Goal: Information Seeking & Learning: Find specific fact

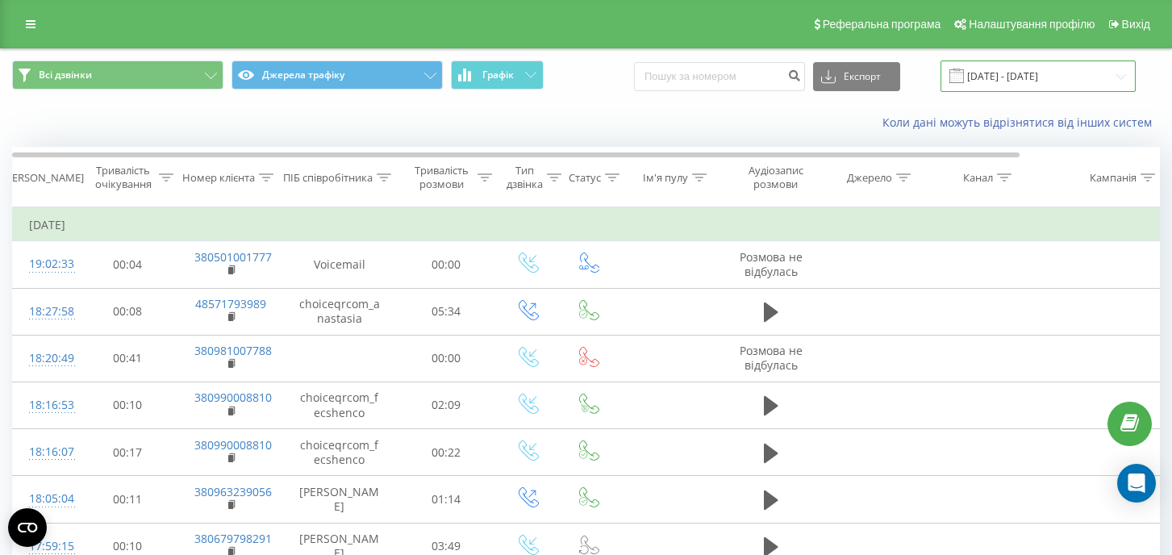
click at [998, 73] on input "[DATE] - [DATE]" at bounding box center [1038, 76] width 195 height 31
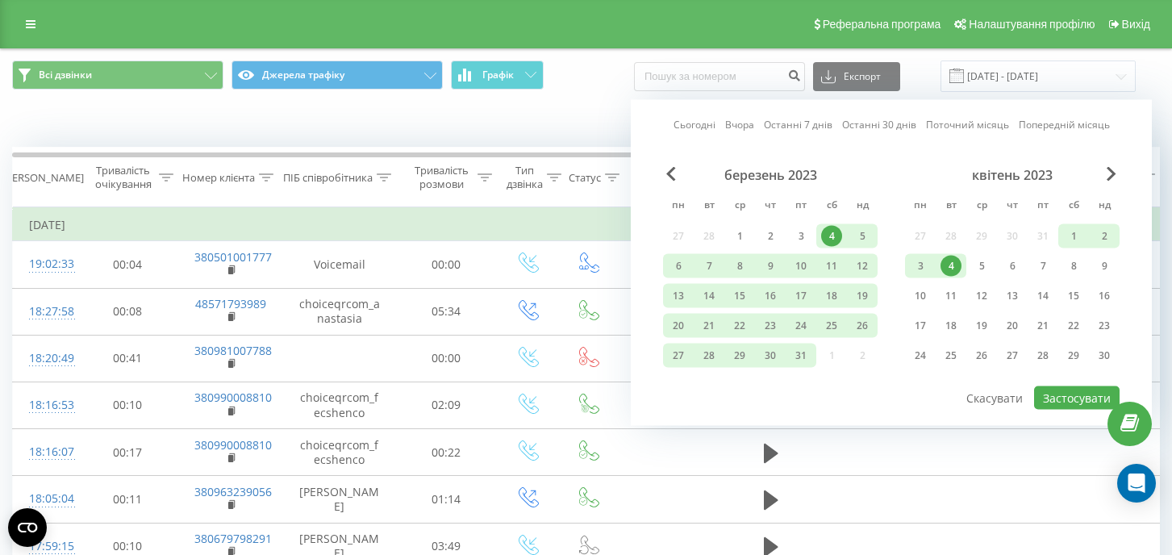
click at [800, 128] on link "Останні 7 днів" at bounding box center [798, 124] width 69 height 15
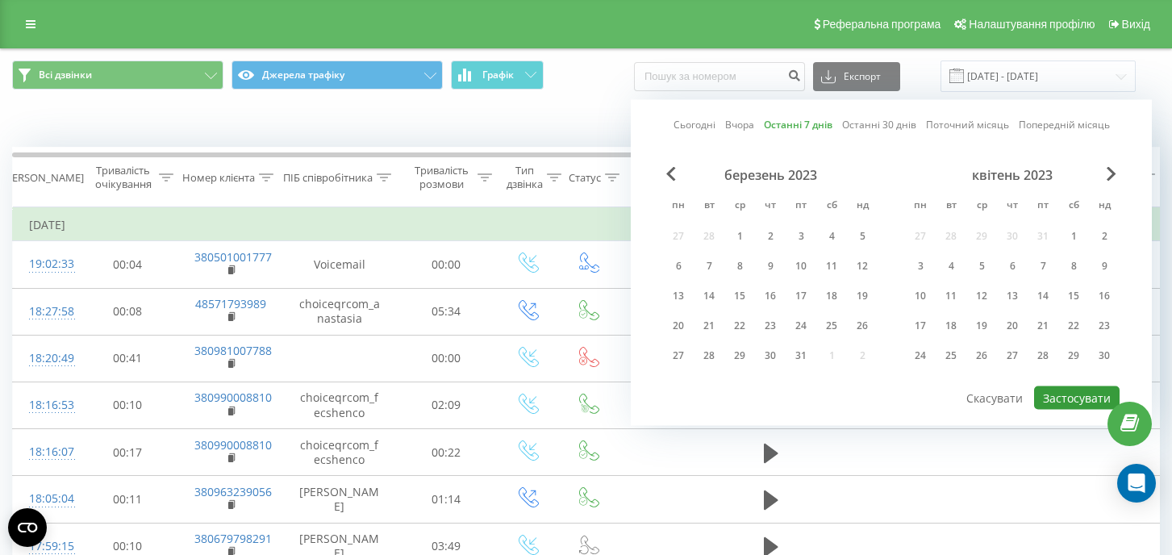
click at [1061, 393] on button "Застосувати" at bounding box center [1077, 398] width 86 height 23
type input "[DATE] - [DATE]"
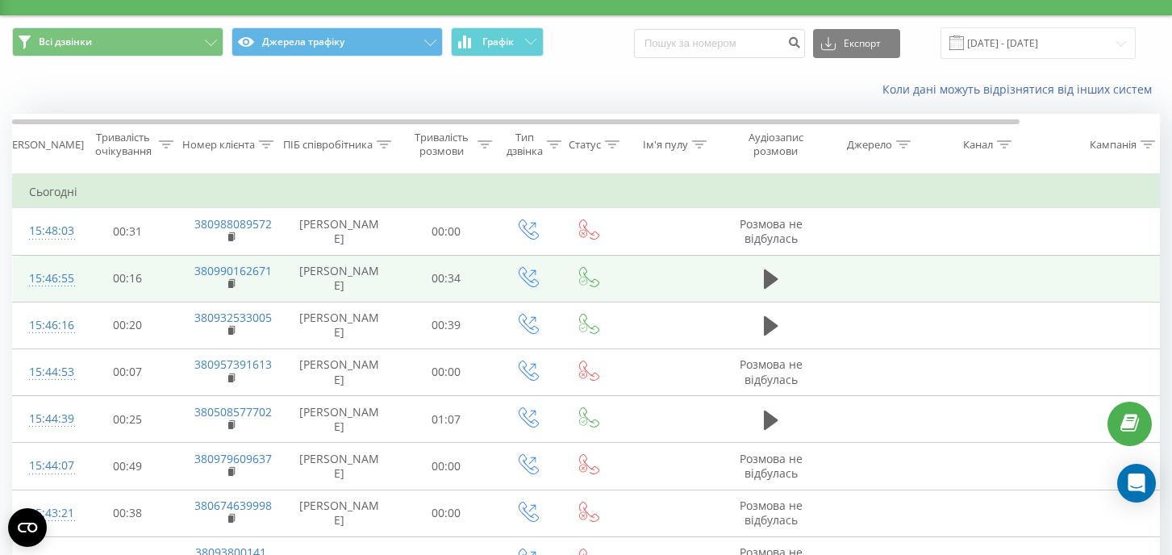
scroll to position [37, 0]
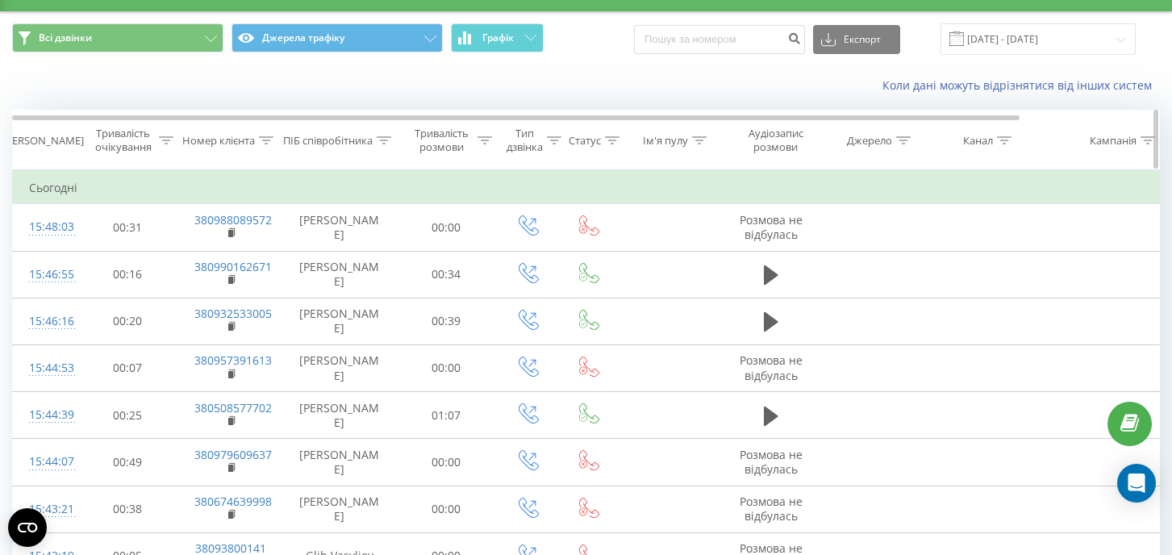
click at [381, 139] on icon at bounding box center [384, 140] width 15 height 8
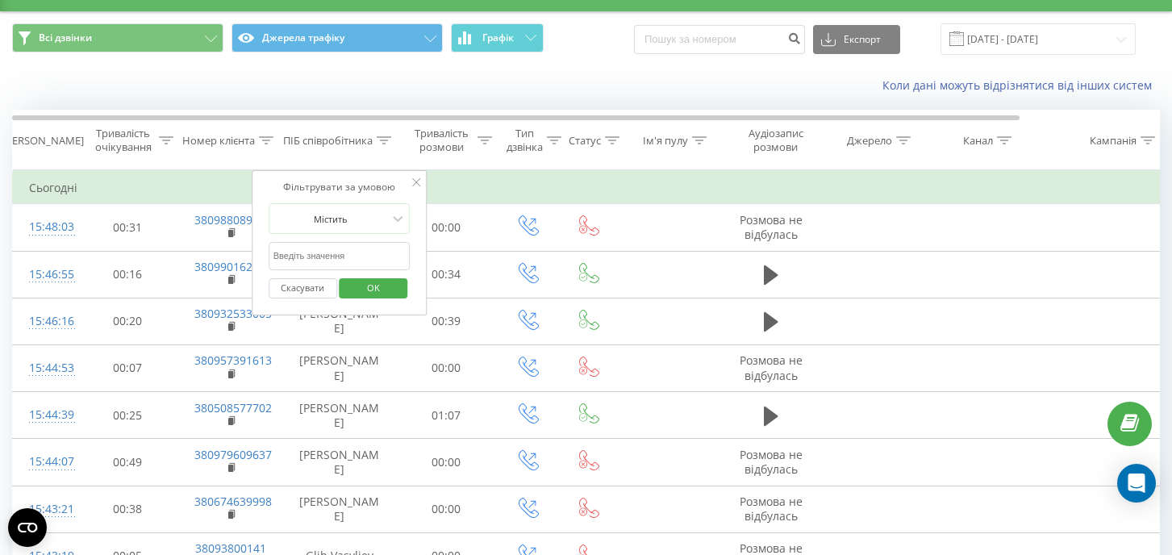
click at [328, 251] on input "text" at bounding box center [340, 256] width 142 height 28
type input "maryna"
click button "OK" at bounding box center [374, 288] width 69 height 20
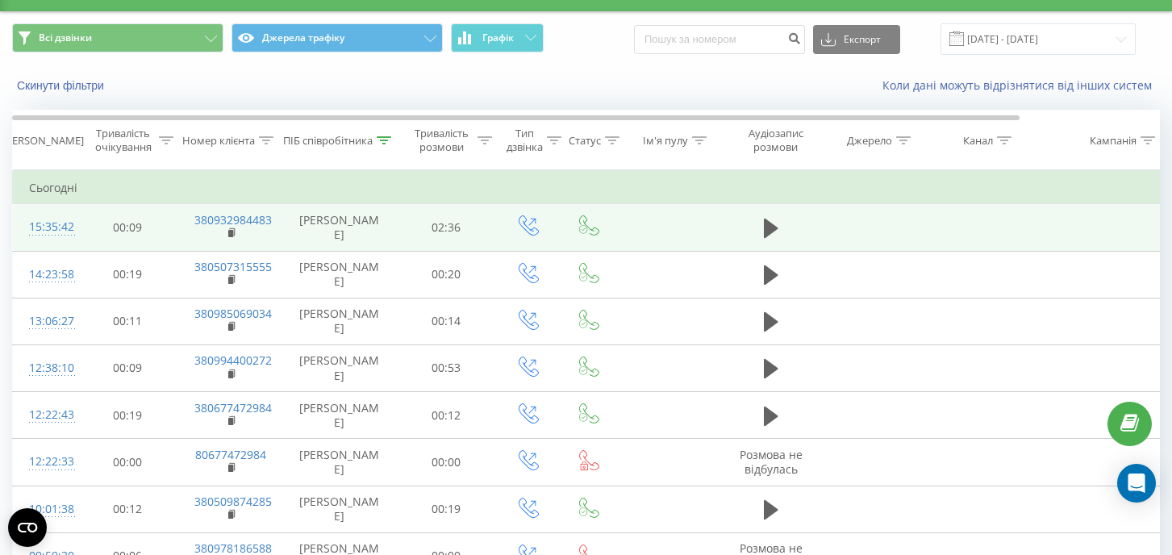
click at [53, 229] on div "15:35:42" at bounding box center [45, 226] width 32 height 31
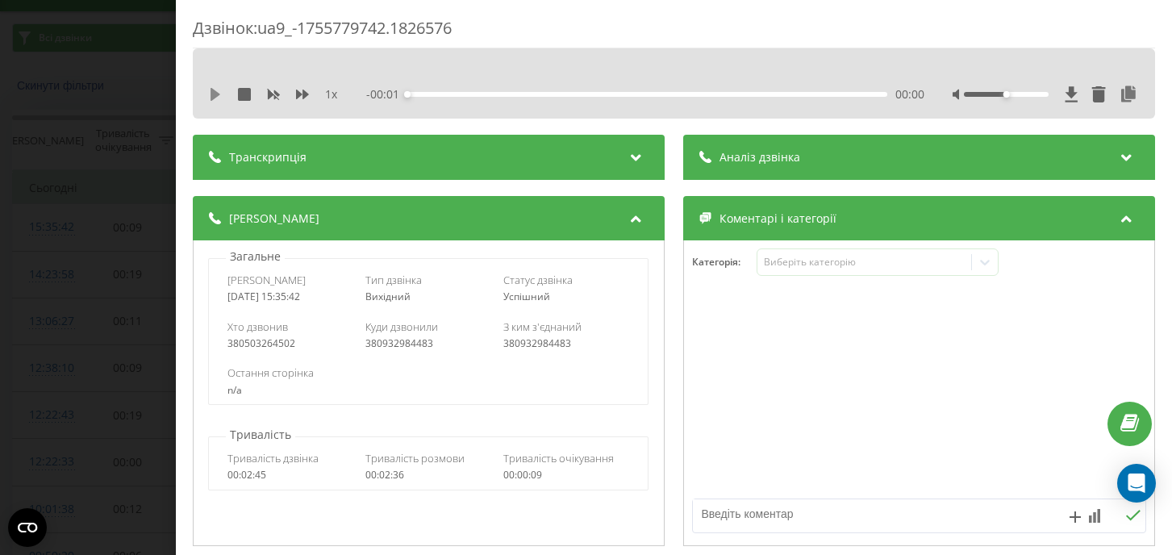
click at [216, 94] on icon at bounding box center [216, 94] width 10 height 13
click at [296, 94] on icon at bounding box center [302, 95] width 13 height 10
click at [302, 91] on icon at bounding box center [302, 94] width 13 height 13
click at [1138, 90] on icon at bounding box center [1128, 94] width 19 height 16
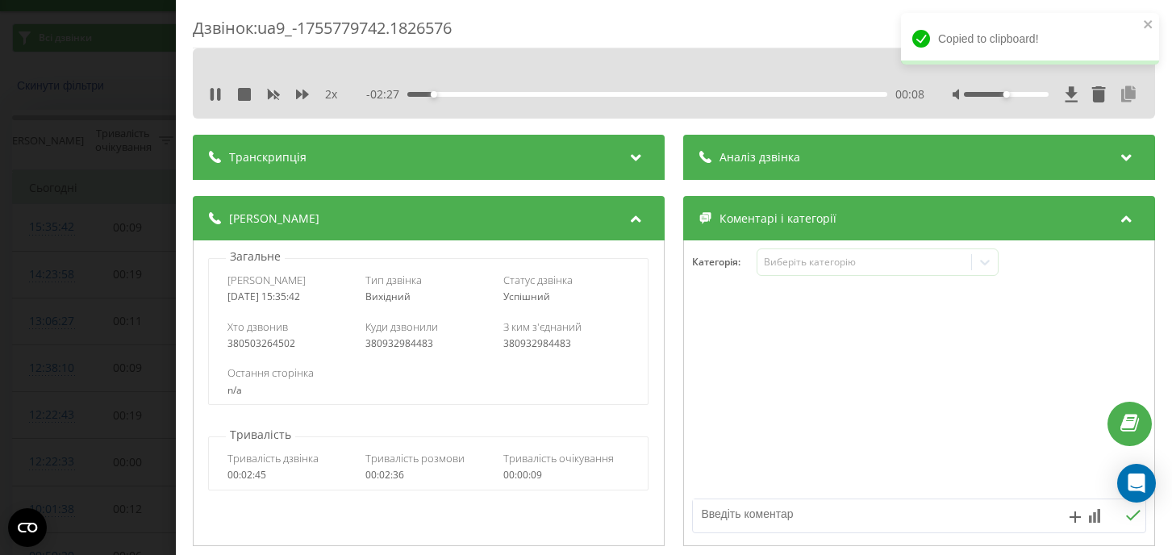
click at [1135, 90] on icon at bounding box center [1128, 94] width 19 height 16
click at [1135, 76] on div "Copied to clipboard!" at bounding box center [1030, 44] width 258 height 63
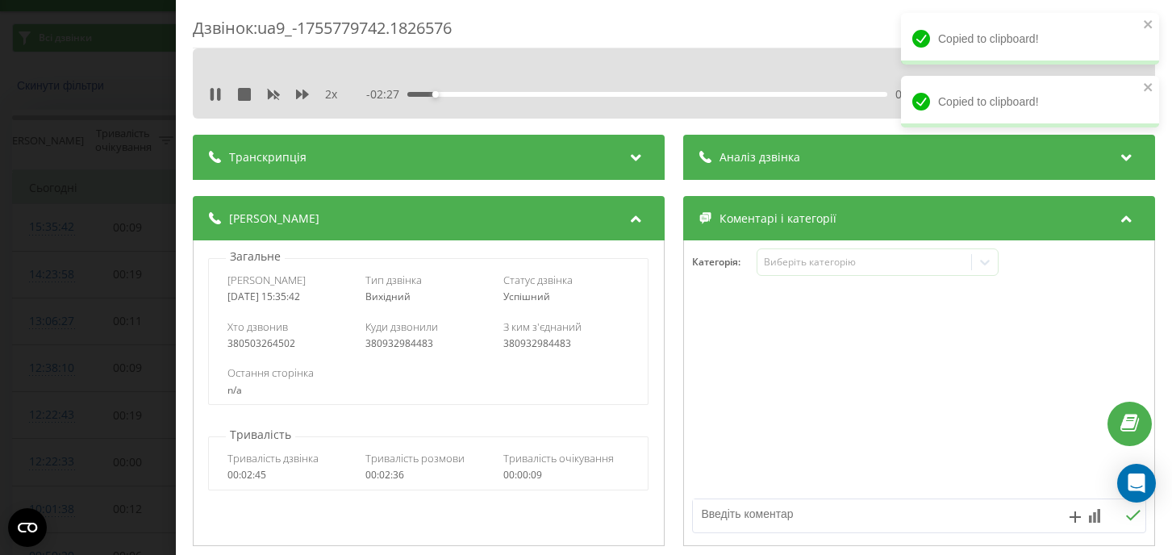
click at [1135, 90] on div "Copied to clipboard!" at bounding box center [1030, 102] width 258 height 52
click at [667, 98] on div "- 01:20 01:15 01:15" at bounding box center [645, 94] width 558 height 16
click at [670, 95] on div "01:25" at bounding box center [647, 94] width 480 height 5
click at [690, 95] on div "01:32" at bounding box center [647, 94] width 480 height 5
click at [715, 94] on div "01:40" at bounding box center [647, 94] width 480 height 5
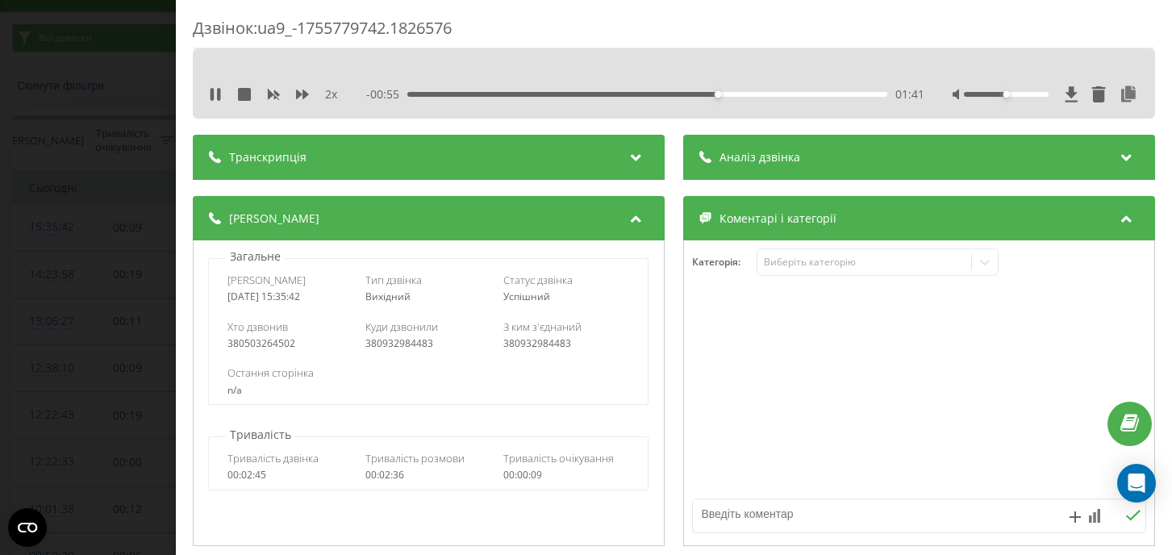
click at [749, 94] on div "01:41" at bounding box center [647, 94] width 480 height 5
click at [774, 93] on div "01:51" at bounding box center [647, 94] width 480 height 5
click at [123, 190] on div "Дзвінок : ua9_-1755779742.1826576 2 x - 00:35 02:00 02:00 Транскрипція Для AI-а…" at bounding box center [586, 277] width 1172 height 555
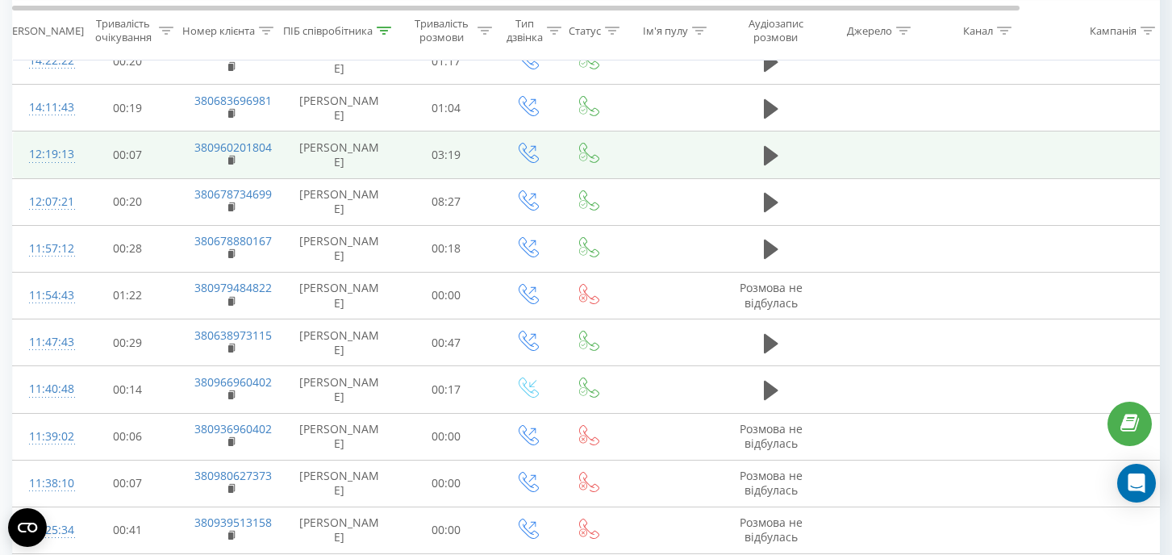
scroll to position [852, 0]
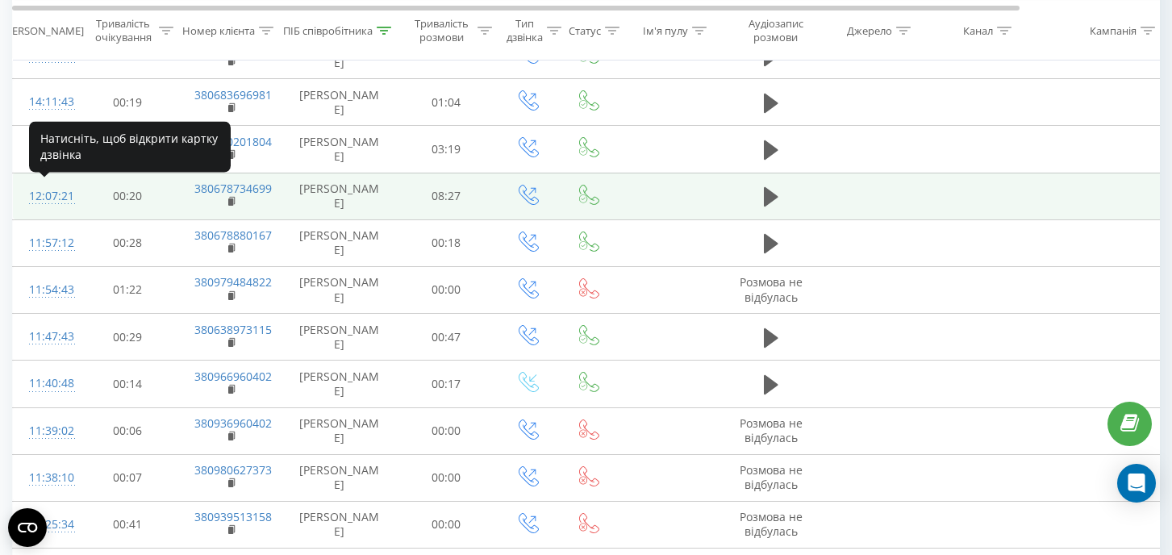
click at [51, 192] on div "12:07:21" at bounding box center [45, 196] width 32 height 31
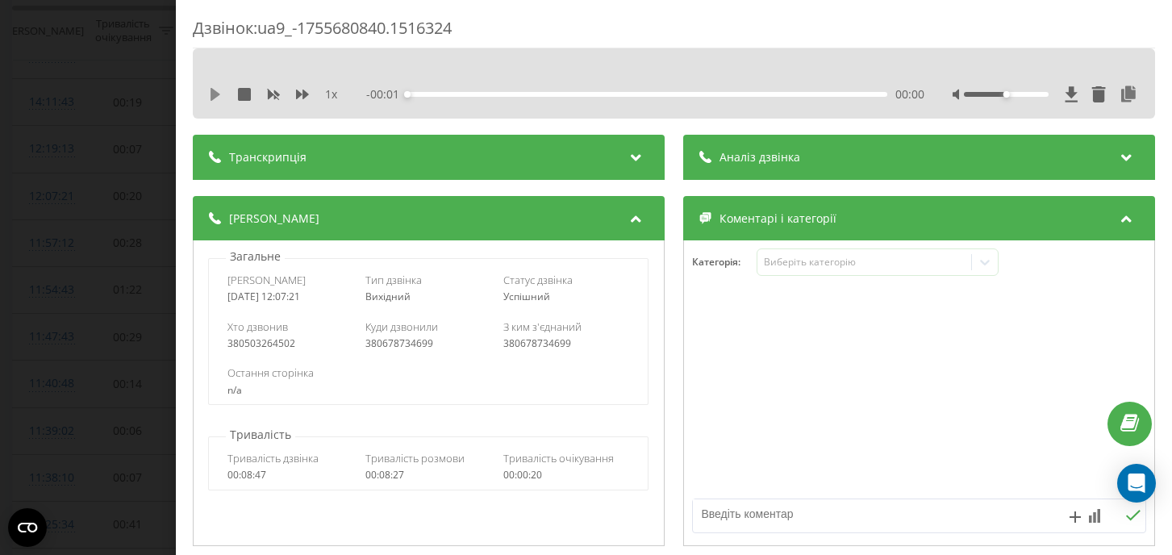
click at [216, 94] on icon at bounding box center [216, 94] width 10 height 13
click at [295, 94] on div "1 x" at bounding box center [281, 94] width 145 height 16
click at [299, 94] on icon at bounding box center [302, 95] width 13 height 10
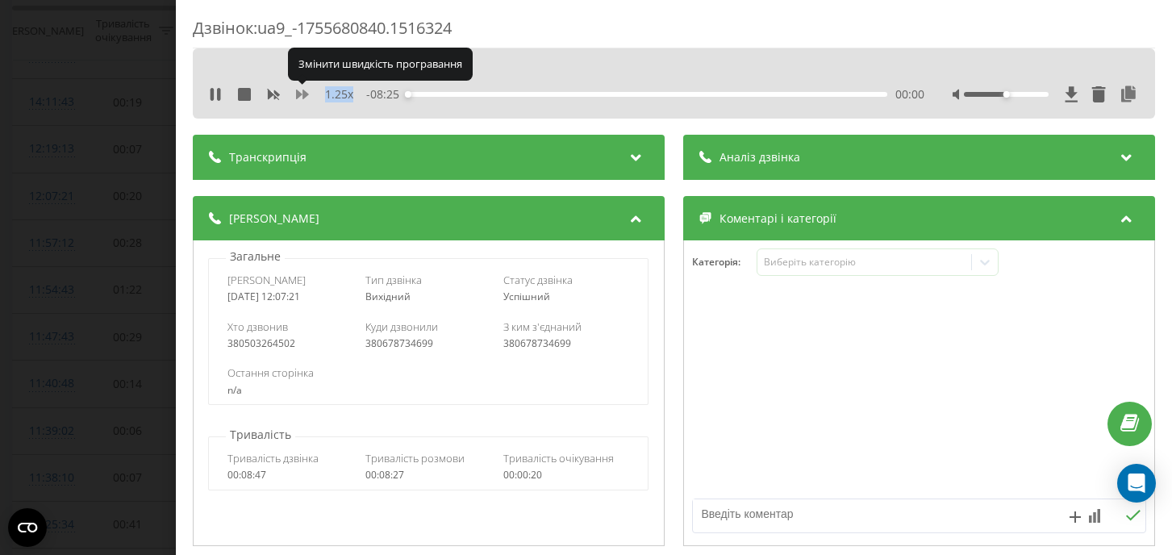
click at [299, 94] on icon at bounding box center [302, 95] width 13 height 10
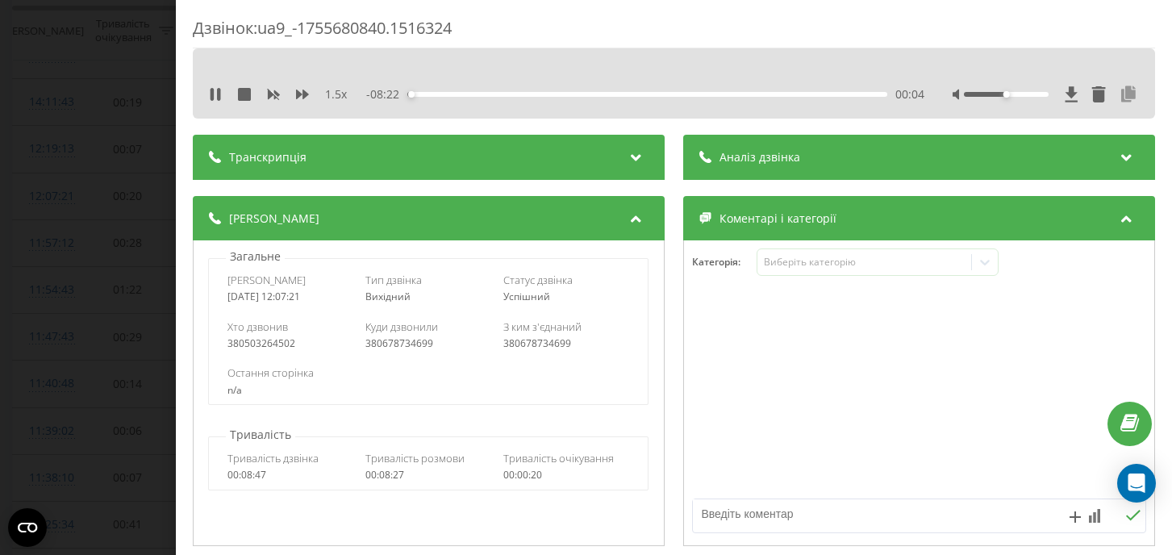
click at [1130, 98] on icon at bounding box center [1128, 94] width 19 height 16
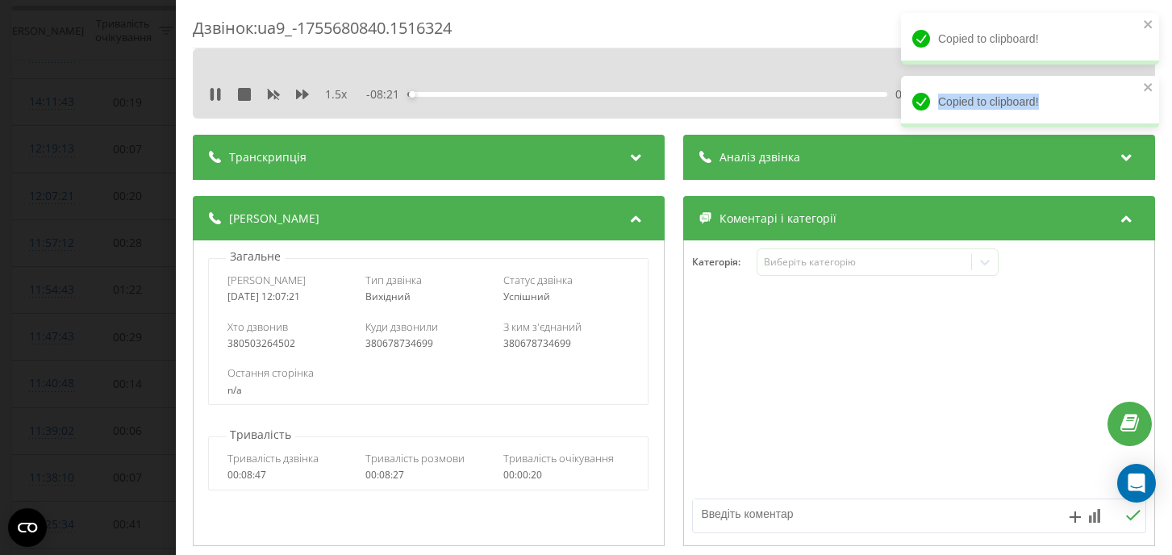
click at [1130, 98] on div "Copied to clipboard! Copied to clipboard!" at bounding box center [1030, 76] width 258 height 126
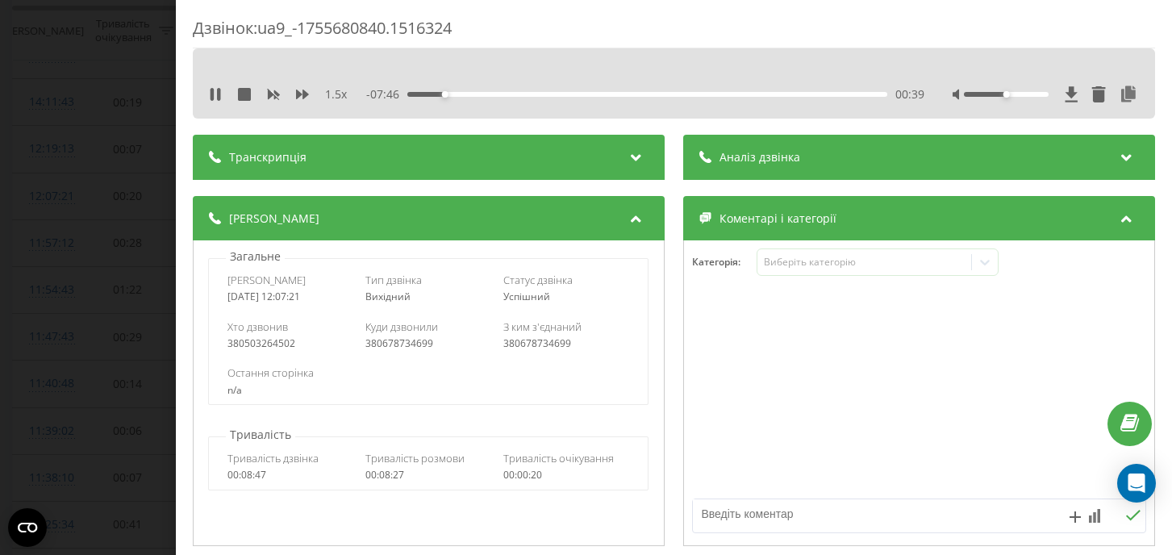
click at [148, 241] on div "Дзвінок : ua9_-1755680840.1516324 1.5 x - 07:46 00:39 00:39 Транскрипція Для AI…" at bounding box center [586, 277] width 1172 height 555
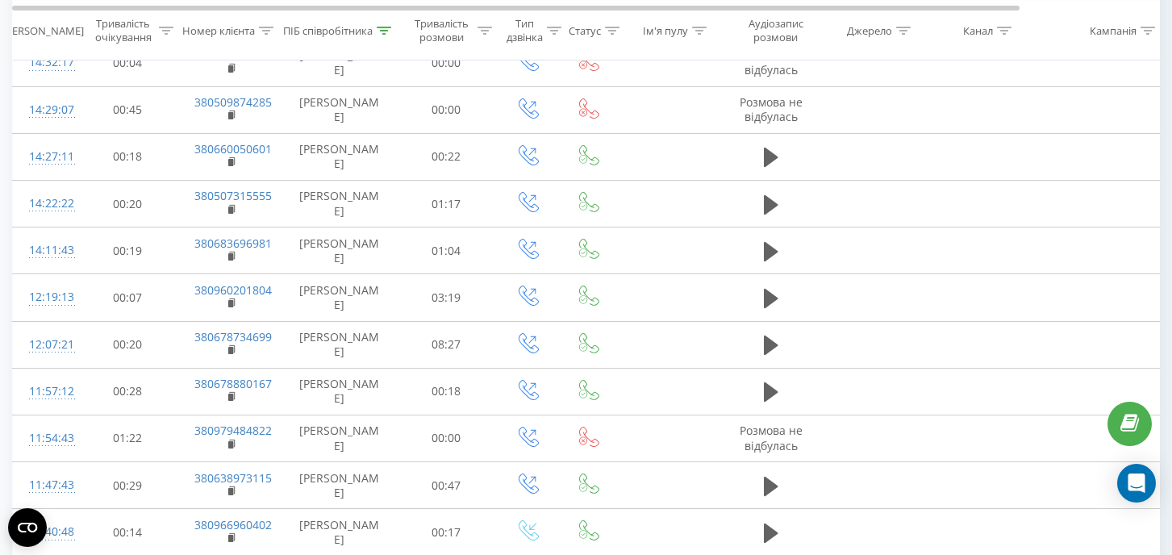
scroll to position [706, 0]
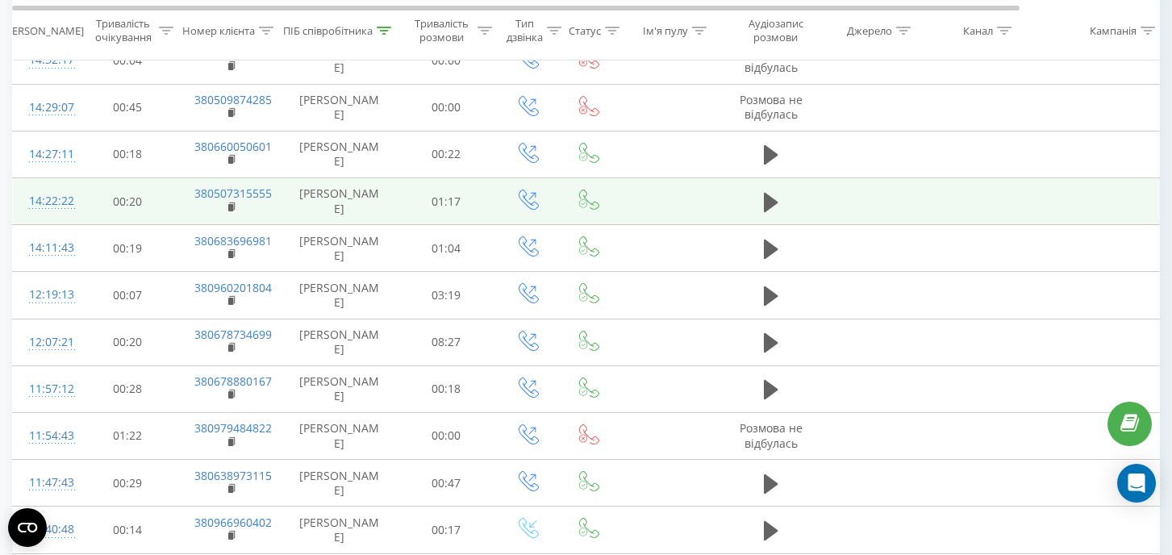
click at [44, 202] on div "14:22:22" at bounding box center [45, 201] width 32 height 31
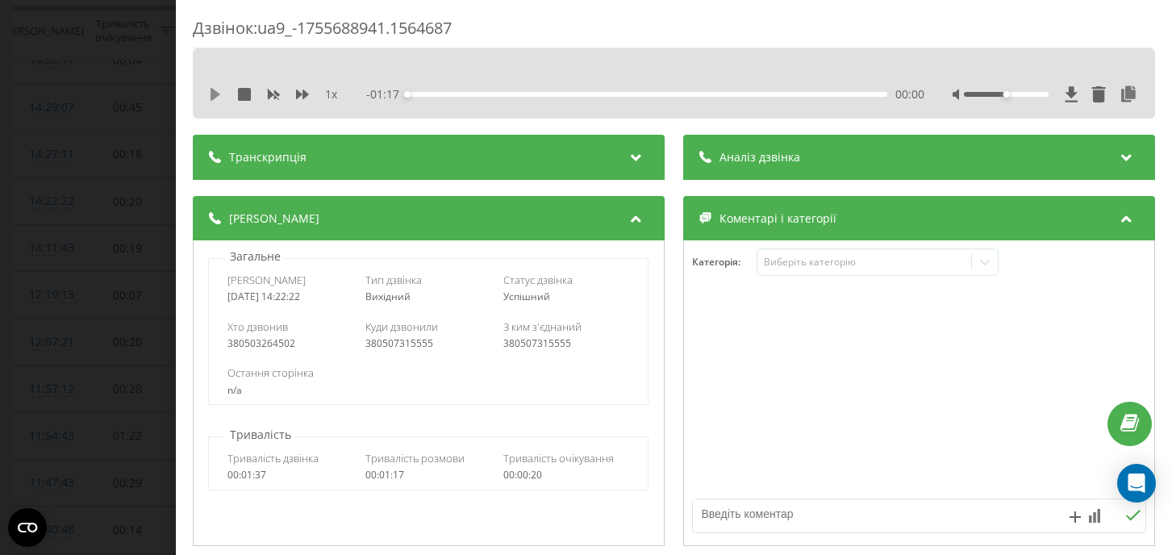
click at [217, 94] on icon at bounding box center [216, 94] width 10 height 13
click at [1126, 97] on icon at bounding box center [1128, 94] width 19 height 16
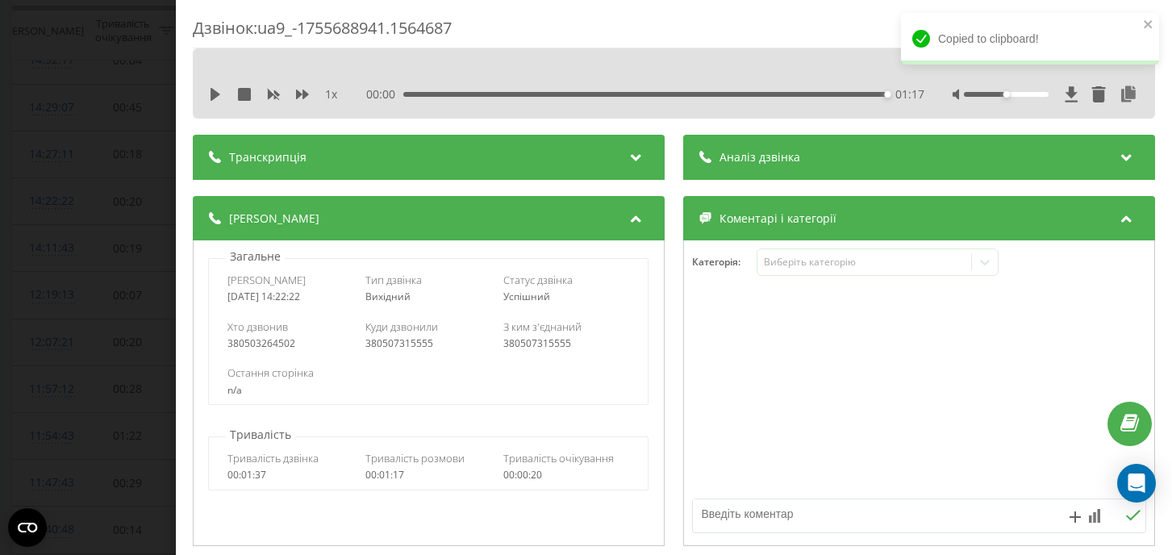
click at [115, 192] on div "Дзвінок : ua9_-1755688941.1564687 1 x 00:00 01:17 01:17 Транскрипція Для AI-ана…" at bounding box center [586, 277] width 1172 height 555
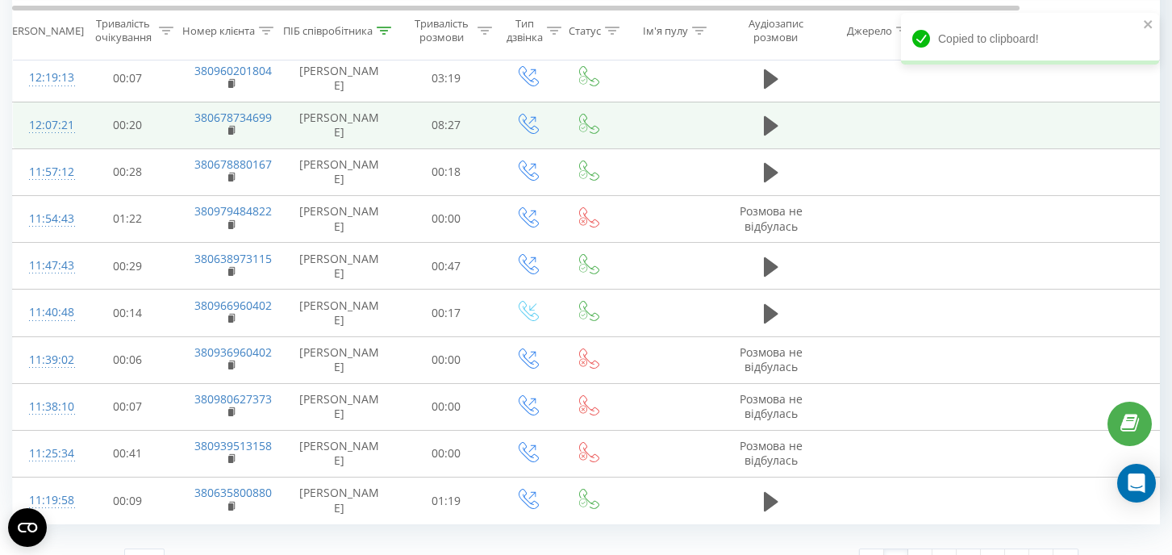
scroll to position [935, 0]
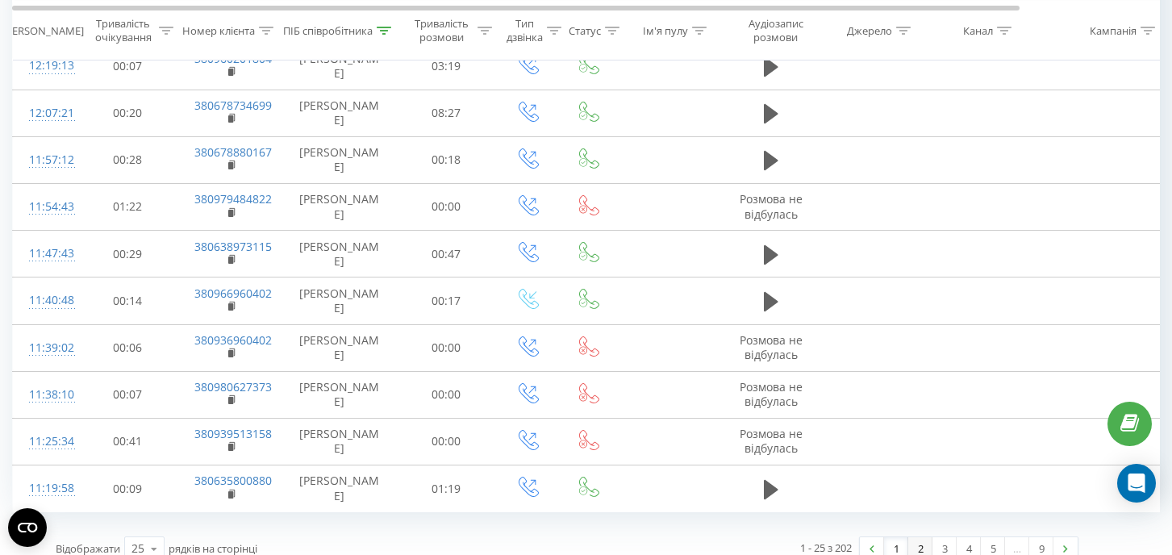
click at [924, 544] on link "2" at bounding box center [921, 548] width 24 height 23
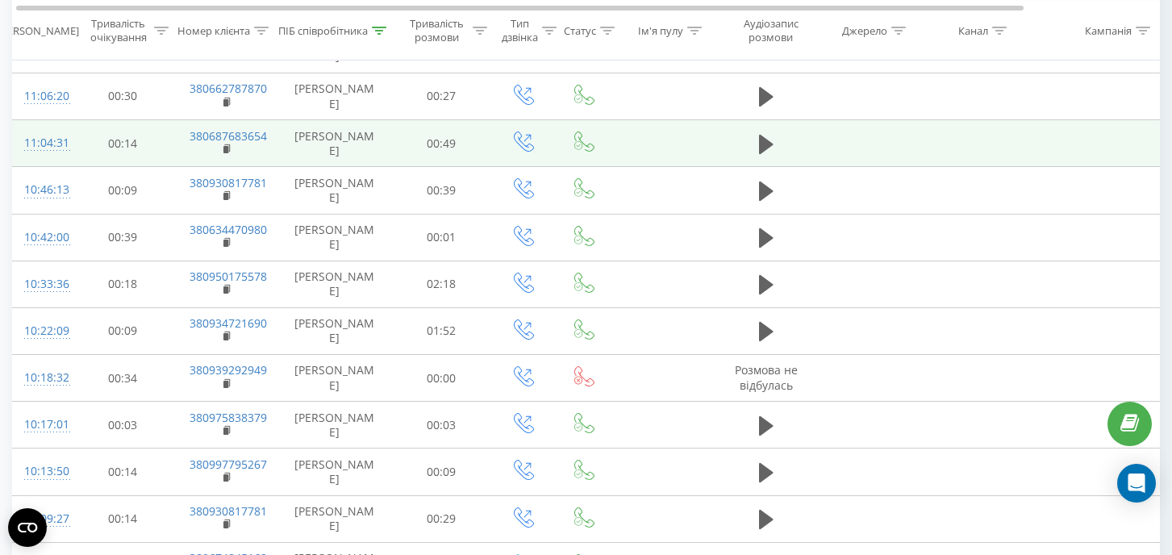
scroll to position [0, 3]
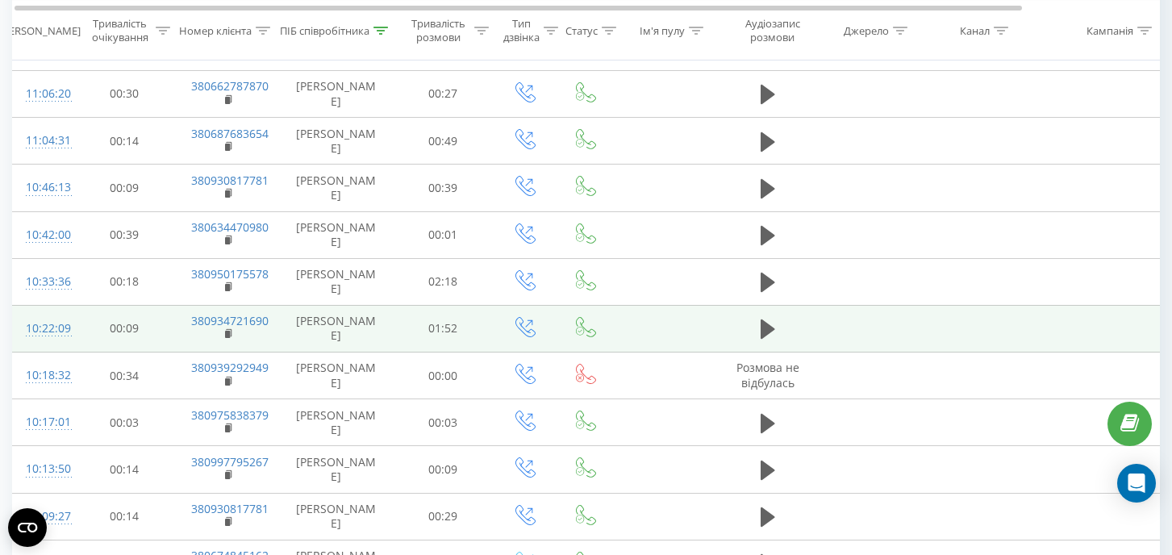
click at [54, 331] on div "10:22:09" at bounding box center [42, 328] width 32 height 31
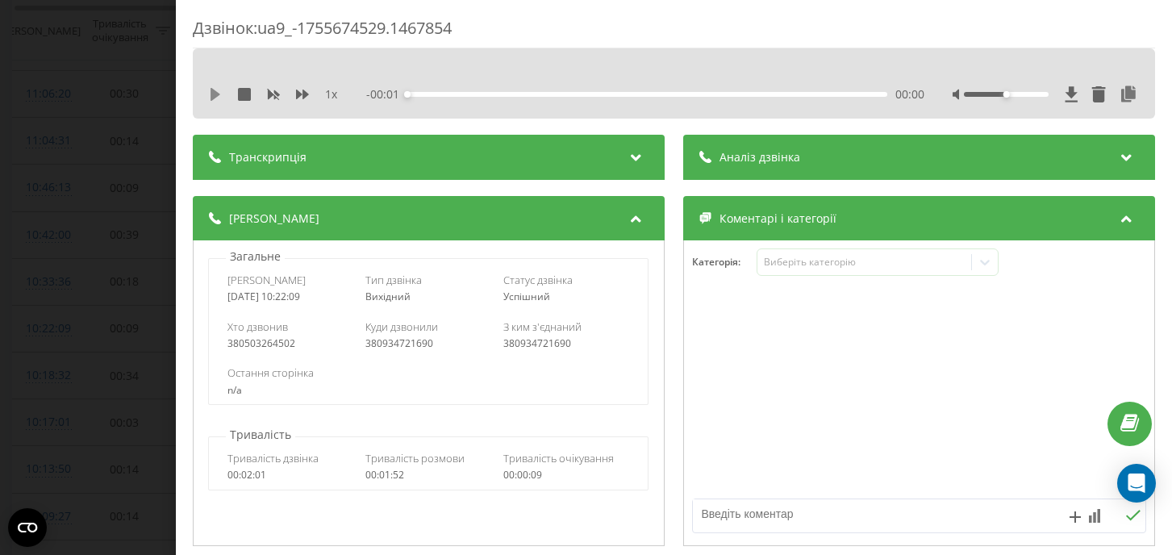
click at [210, 99] on icon at bounding box center [215, 94] width 13 height 13
click at [1132, 90] on icon at bounding box center [1128, 94] width 19 height 16
click at [1123, 94] on icon at bounding box center [1128, 94] width 19 height 16
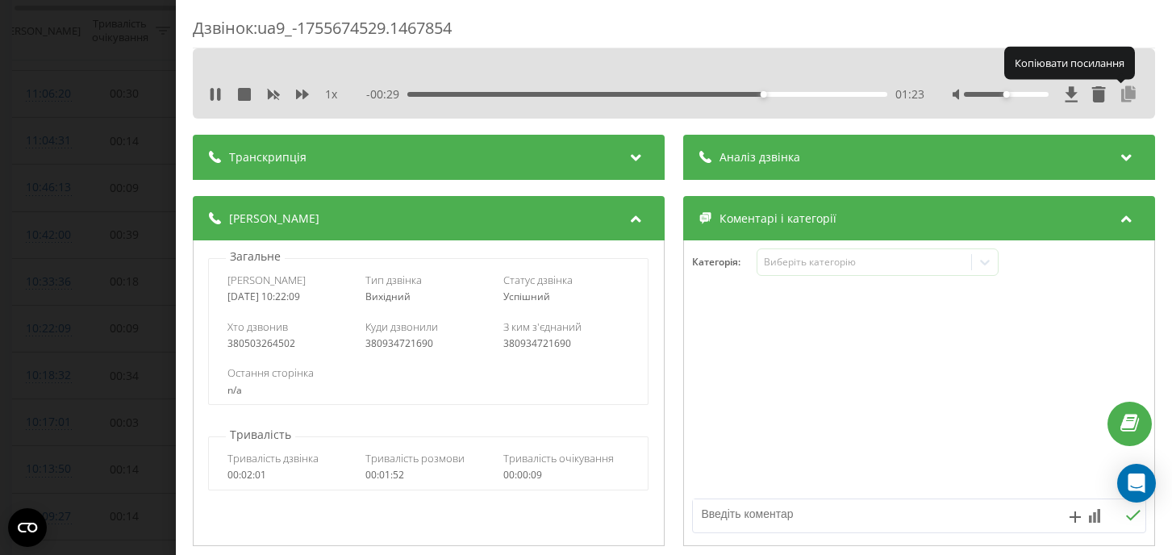
click at [1123, 94] on icon at bounding box center [1128, 94] width 19 height 16
